Goal: Information Seeking & Learning: Learn about a topic

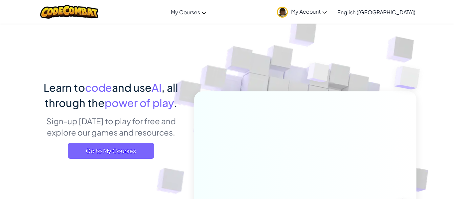
click at [330, 15] on link "My Account" at bounding box center [302, 11] width 57 height 21
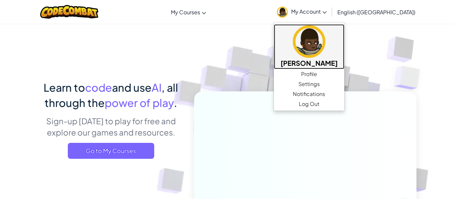
click at [325, 56] on img at bounding box center [309, 41] width 33 height 33
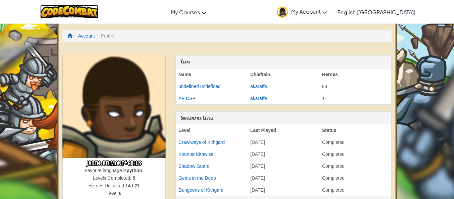
click at [96, 8] on img at bounding box center [69, 12] width 58 height 14
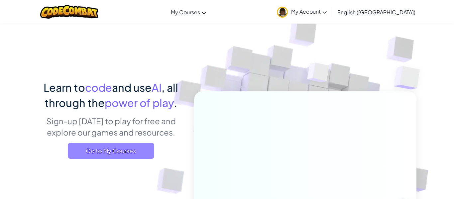
click at [115, 144] on span "Go to My Courses" at bounding box center [111, 151] width 86 height 16
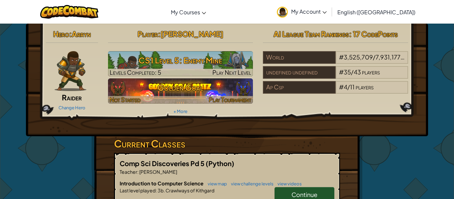
click at [174, 95] on h3 "Golden Goal" at bounding box center [180, 87] width 145 height 15
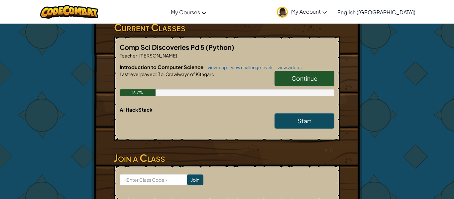
scroll to position [119, 0]
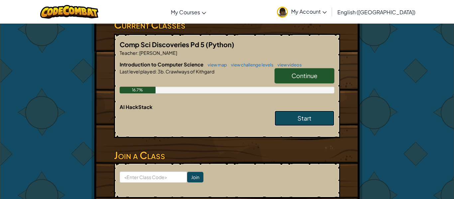
click at [308, 114] on span "Start" at bounding box center [305, 118] width 14 height 8
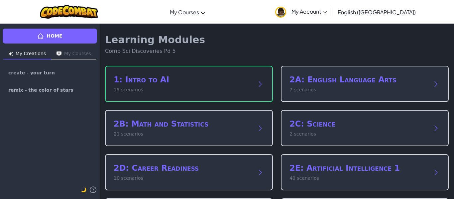
click at [236, 89] on p "15 scenarios" at bounding box center [182, 89] width 137 height 7
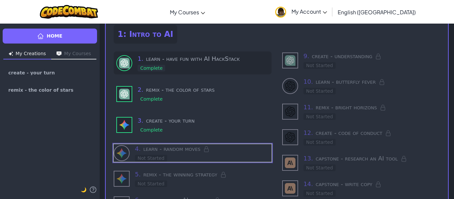
scroll to position [42, 0]
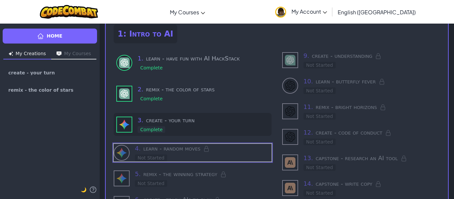
click at [190, 116] on h3 "3 . create - your turn" at bounding box center [203, 120] width 131 height 9
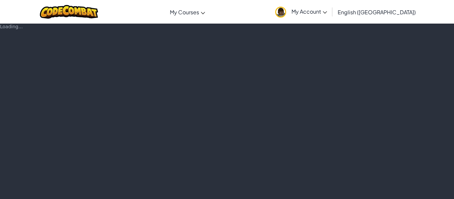
type textarea "x"
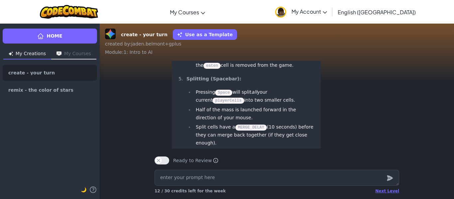
scroll to position [-484, 0]
